Goal: Transaction & Acquisition: Book appointment/travel/reservation

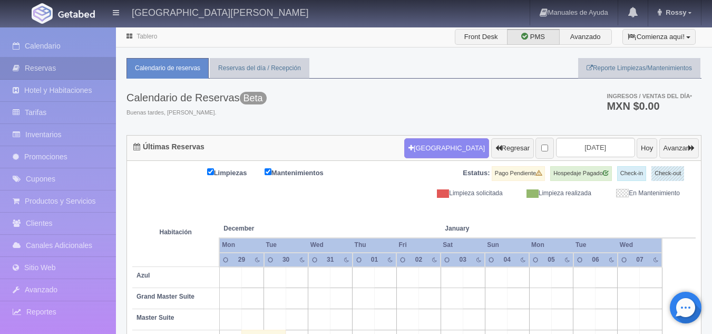
click at [58, 35] on div "Calendario Reservas Hotel y Habitaciones Tarifas Inventarios Promociones Cupone…" at bounding box center [58, 194] width 116 height 334
click at [433, 145] on button "[GEOGRAPHIC_DATA]" at bounding box center [446, 148] width 85 height 20
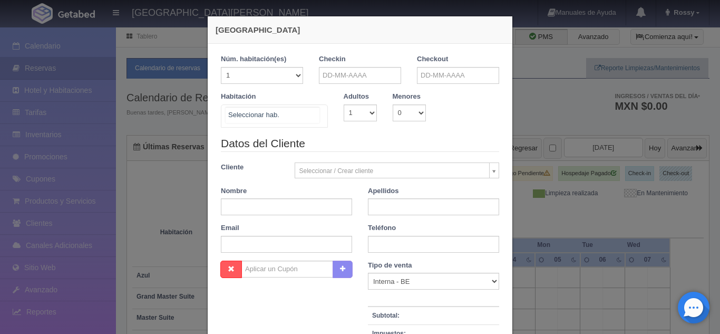
click at [312, 114] on div "Suite con 2 camas matrimoniales-No apta para menores Suite con 2 camas matrimon…" at bounding box center [274, 115] width 107 height 23
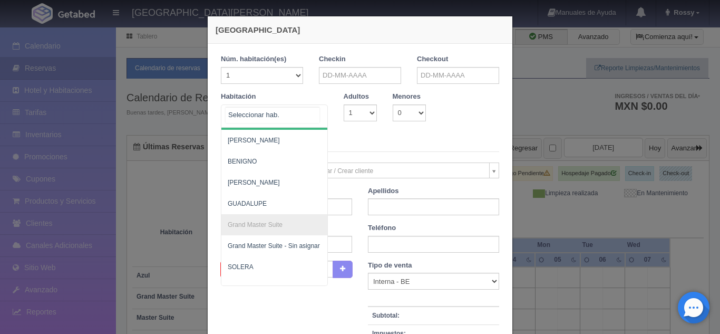
scroll to position [232, 0]
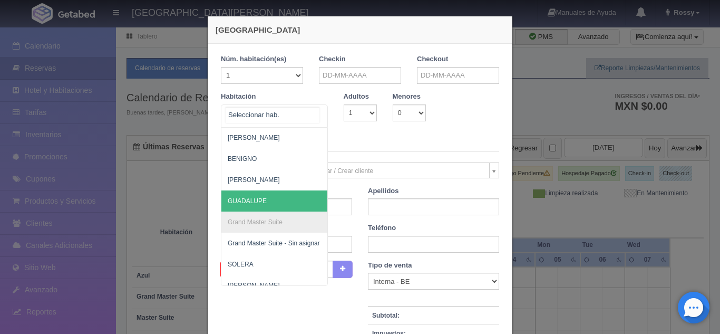
click at [240, 194] on span "GUADALUPE" at bounding box center [325, 200] width 208 height 21
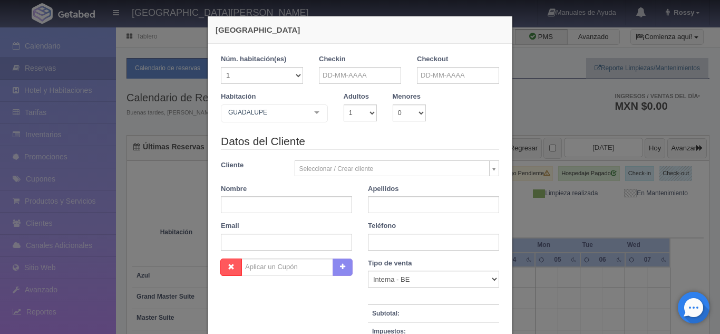
checkbox input "false"
click at [367, 108] on select "1 2 3 4 5 6 7 8 9 10" at bounding box center [360, 112] width 33 height 17
select select "2"
click at [344, 104] on select "1 2 3 4 5 6 7 8 9 10" at bounding box center [360, 112] width 33 height 17
checkbox input "false"
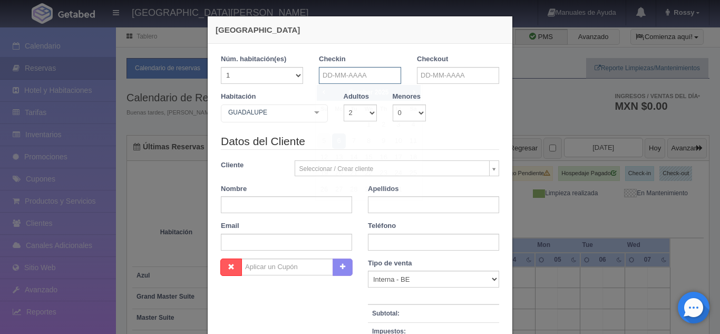
click at [367, 70] on input "text" at bounding box center [360, 75] width 82 height 17
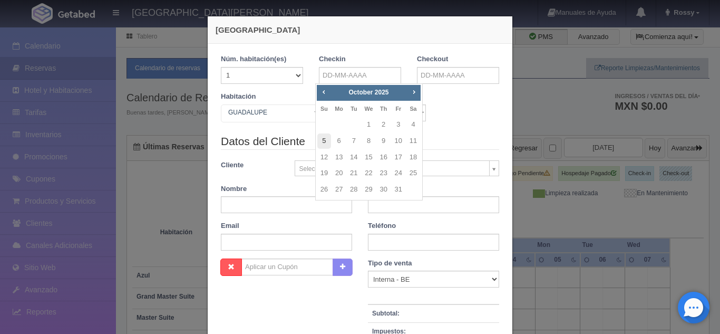
click at [323, 137] on link "5" at bounding box center [324, 140] width 14 height 15
type input "[DATE]"
checkbox input "false"
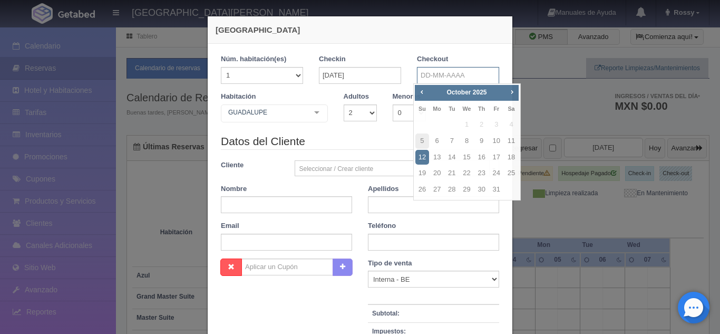
click at [448, 70] on input "text" at bounding box center [458, 75] width 82 height 17
click at [436, 141] on link "6" at bounding box center [437, 140] width 14 height 15
type input "[DATE]"
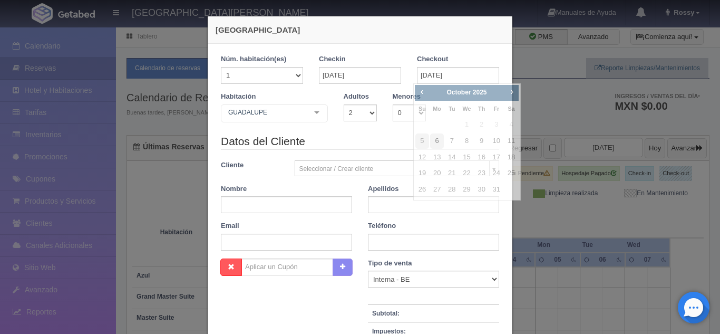
checkbox input "false"
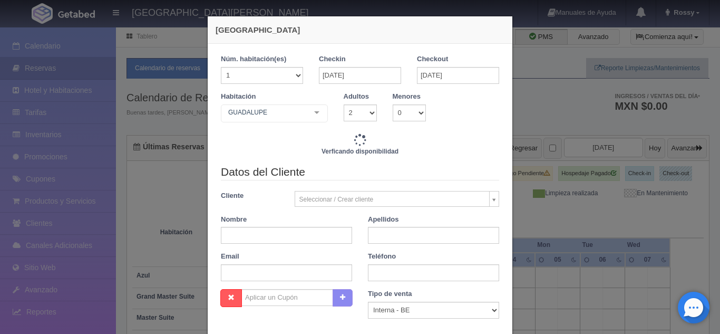
type input "3760.00"
checkbox input "false"
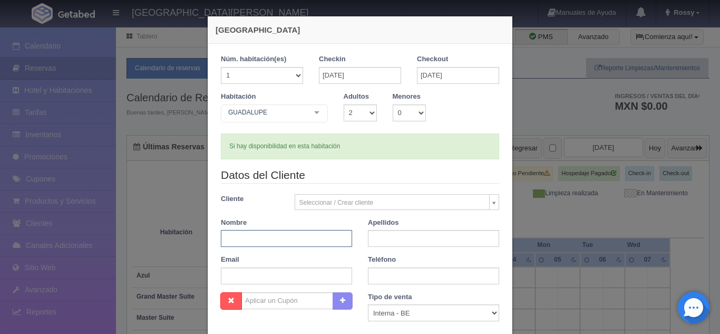
click at [284, 233] on input "text" at bounding box center [286, 238] width 131 height 17
type input "[PERSON_NAME]"
click at [388, 243] on input "text" at bounding box center [433, 238] width 131 height 17
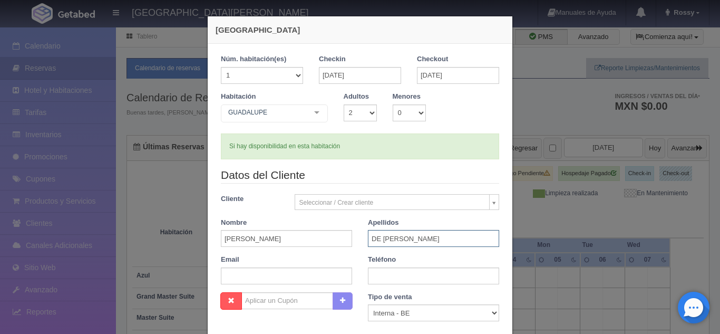
type input "DE [PERSON_NAME]"
click at [397, 269] on input "text" at bounding box center [433, 275] width 131 height 17
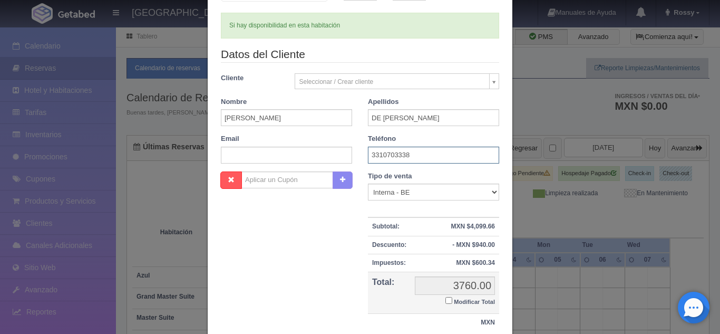
scroll to position [202, 0]
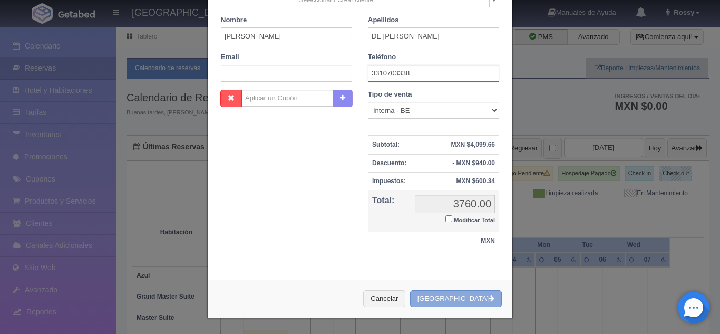
type input "3310703338"
click at [460, 302] on button "[GEOGRAPHIC_DATA]" at bounding box center [456, 298] width 92 height 17
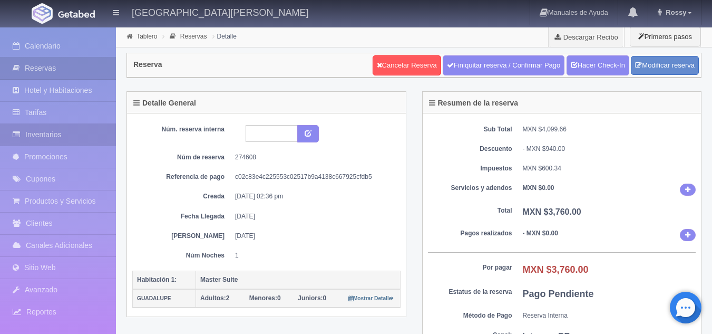
click at [68, 134] on link "Inventarios" at bounding box center [58, 135] width 116 height 22
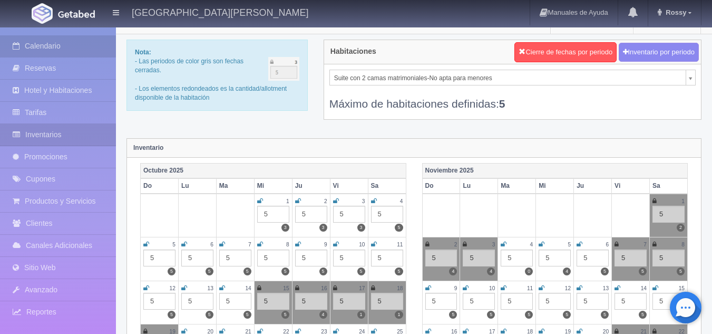
scroll to position [13, 0]
click at [47, 47] on link "Calendario" at bounding box center [58, 46] width 116 height 22
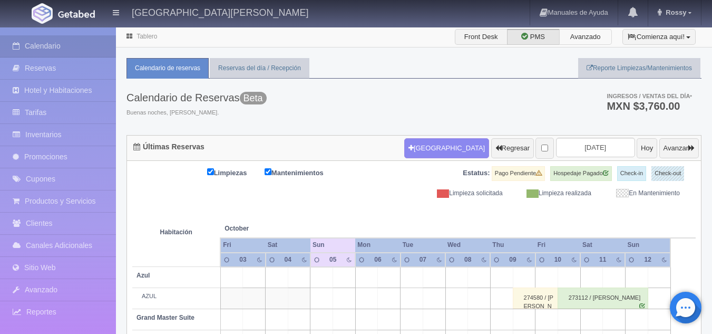
click at [582, 40] on label "Avanzado" at bounding box center [585, 37] width 53 height 16
